Goal: Information Seeking & Learning: Learn about a topic

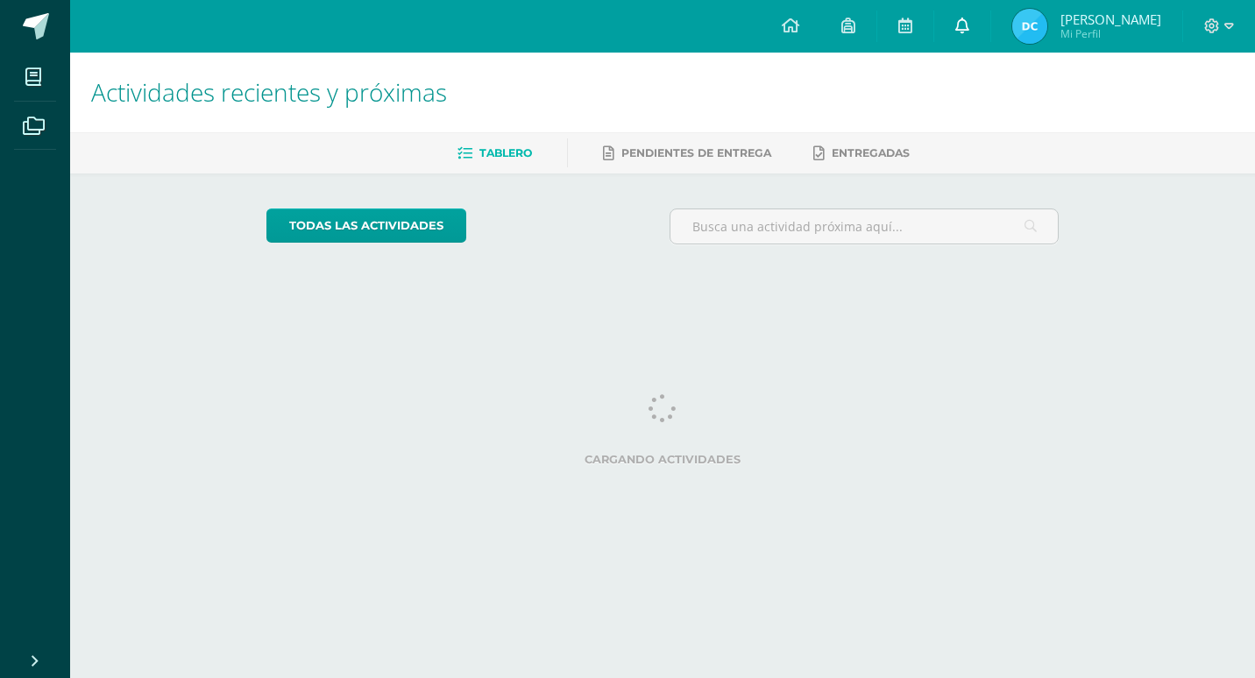
click at [951, 34] on link at bounding box center [962, 26] width 56 height 53
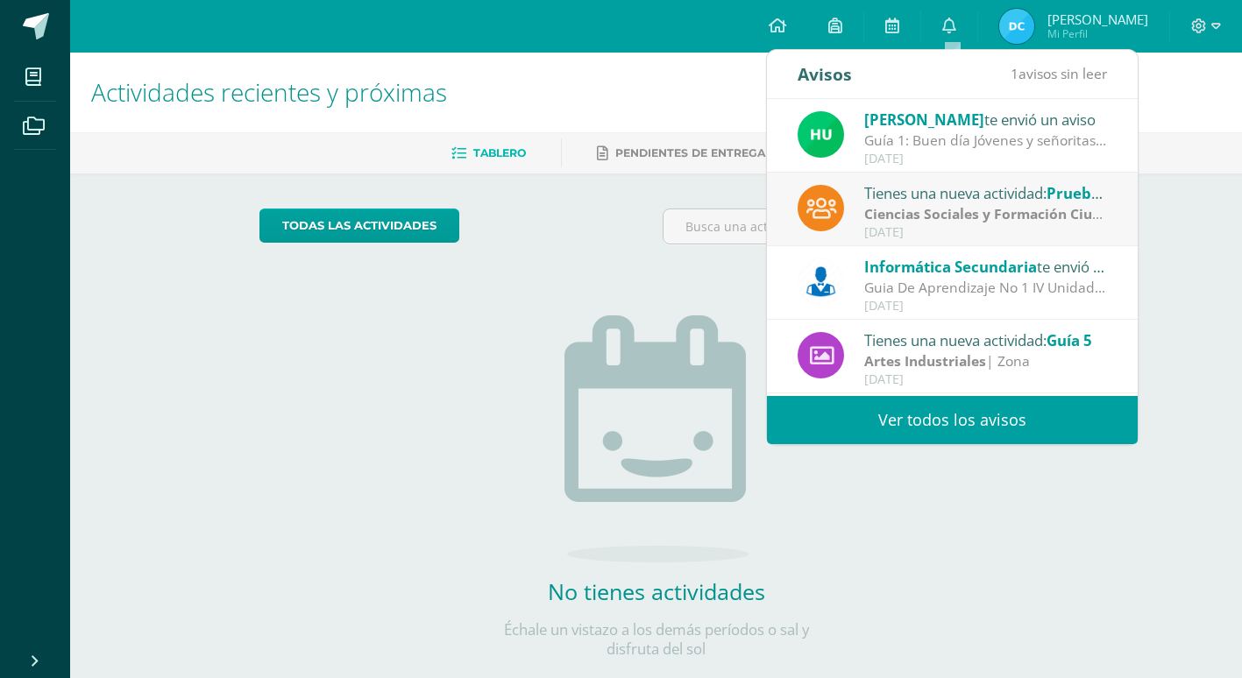
click at [1041, 297] on div "Guia De Aprendizaje No 1 IV Unidad: Buenos días, estimados estudiantes, es un g…" at bounding box center [986, 288] width 244 height 20
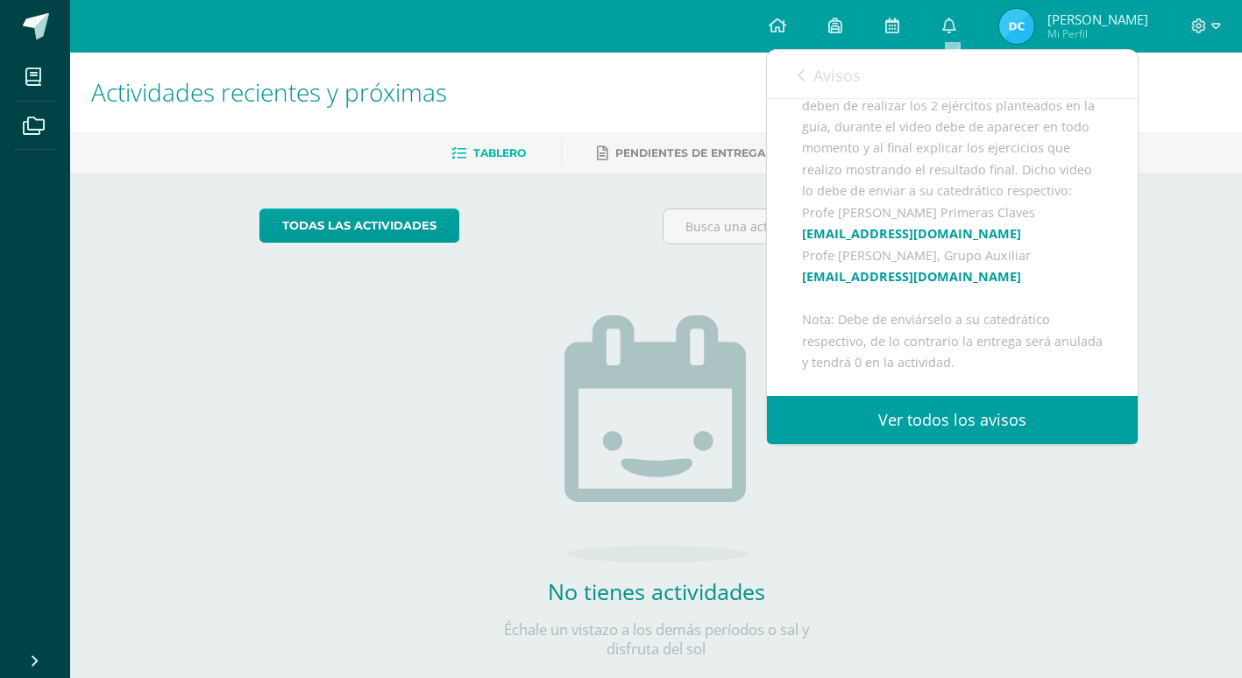
scroll to position [315, 0]
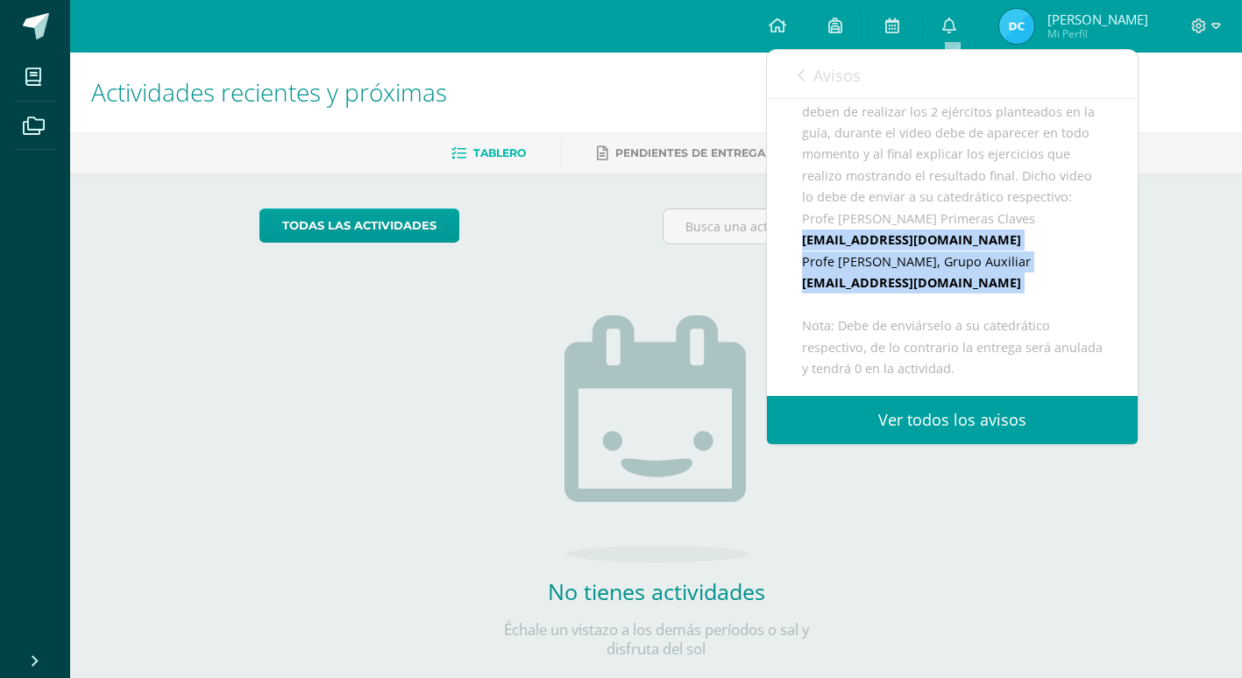
drag, startPoint x: 1122, startPoint y: 270, endPoint x: 1126, endPoint y: 322, distance: 51.8
click at [1126, 322] on div "Informática Secundaria te envió un aviso: Guia De Aprendizaje No 1 IV Unidad [D…" at bounding box center [952, 247] width 371 height 297
drag, startPoint x: 1126, startPoint y: 322, endPoint x: 1123, endPoint y: 304, distance: 17.7
click at [1123, 304] on div "Informática Secundaria te envió un aviso: Guia De Aprendizaje No 1 IV Unidad [D…" at bounding box center [952, 210] width 371 height 853
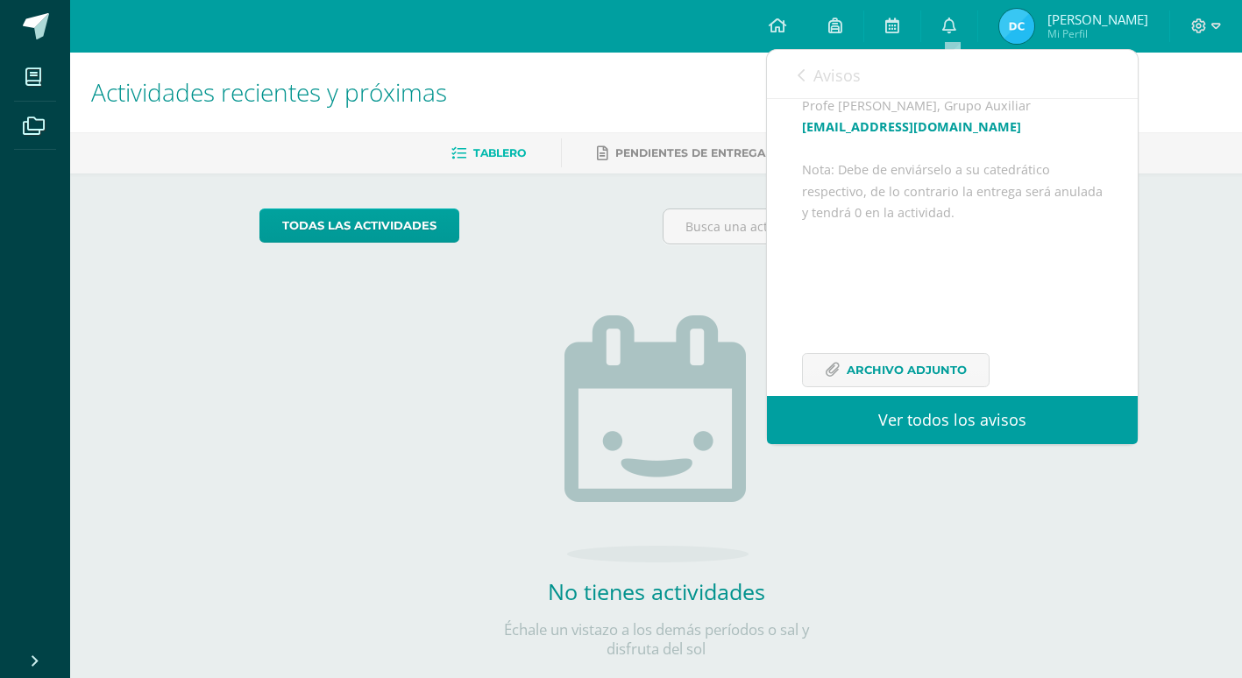
scroll to position [599, 0]
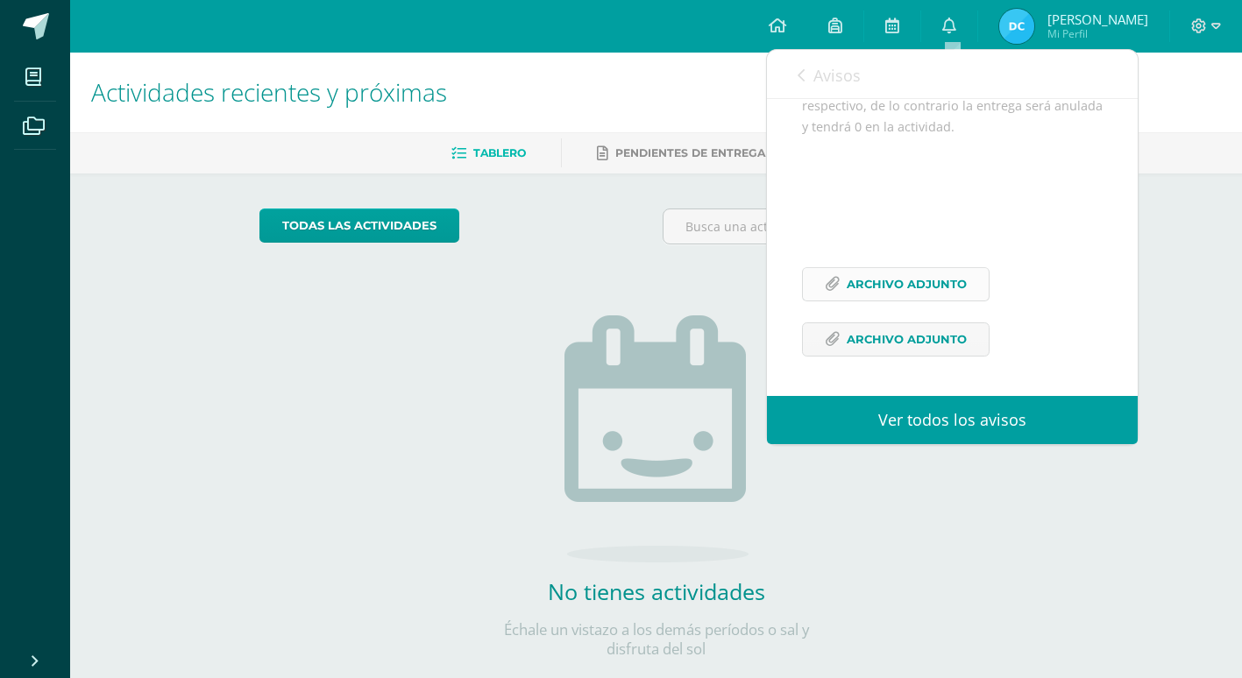
click at [909, 279] on span "Archivo Adjunto" at bounding box center [906, 284] width 120 height 32
click at [897, 336] on span "Archivo Adjunto" at bounding box center [906, 339] width 120 height 32
drag, startPoint x: 796, startPoint y: 73, endPoint x: 808, endPoint y: 81, distance: 13.9
click at [808, 81] on div "Avisos 1 avisos sin leer Avisos" at bounding box center [952, 74] width 371 height 49
click at [808, 81] on link "Avisos" at bounding box center [828, 75] width 63 height 50
